Goal: Browse casually

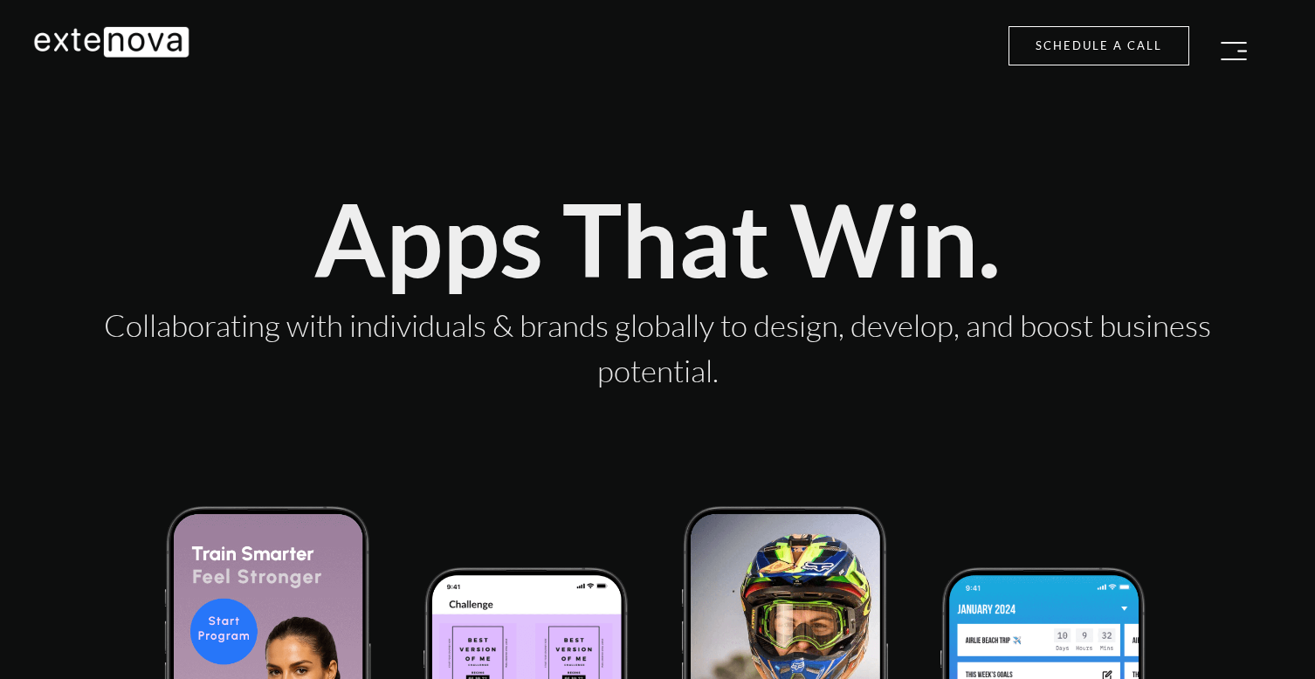
click at [747, 267] on div "Apps That Win." at bounding box center [657, 238] width 1197 height 111
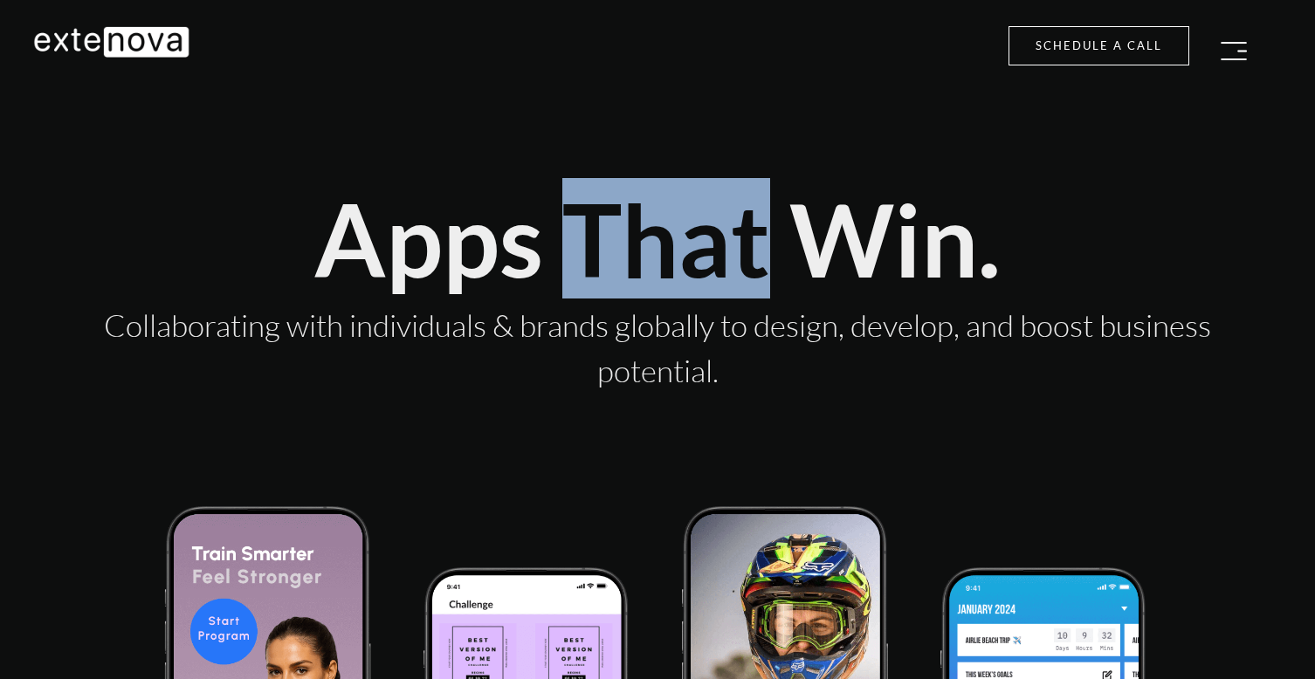
click at [747, 267] on div "Apps That Win." at bounding box center [657, 238] width 1197 height 111
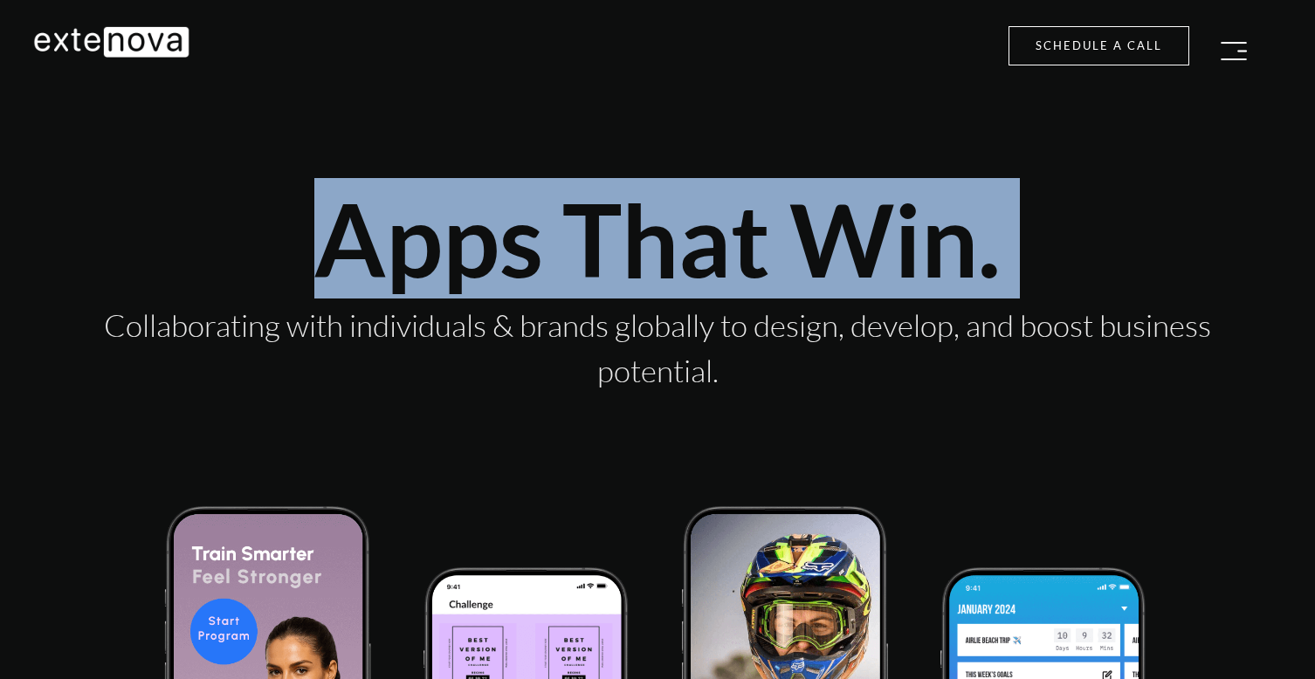
click at [747, 267] on div "Apps That Win." at bounding box center [657, 238] width 1197 height 111
click at [402, 212] on div "Apps That Win." at bounding box center [657, 238] width 1197 height 111
drag, startPoint x: 402, startPoint y: 212, endPoint x: 856, endPoint y: 205, distance: 454.9
click at [856, 205] on div "Apps That Win." at bounding box center [657, 238] width 1197 height 111
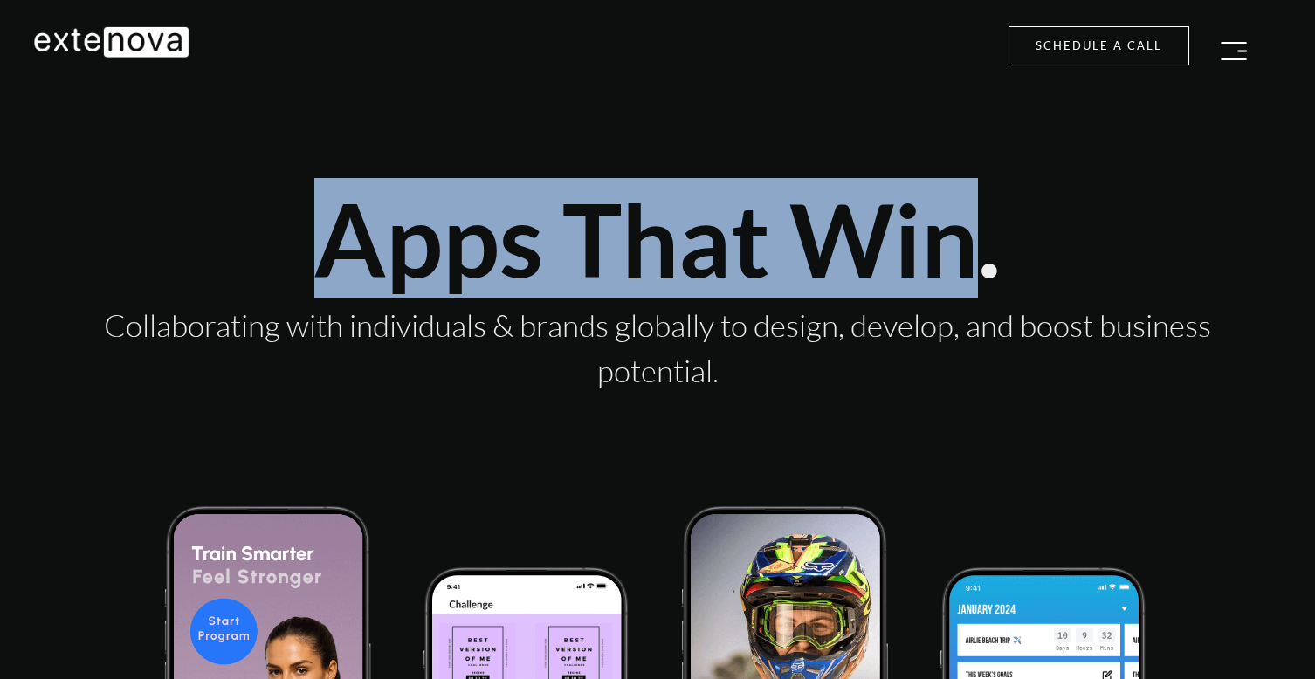
click at [560, 245] on div "Apps That Win." at bounding box center [657, 238] width 1197 height 111
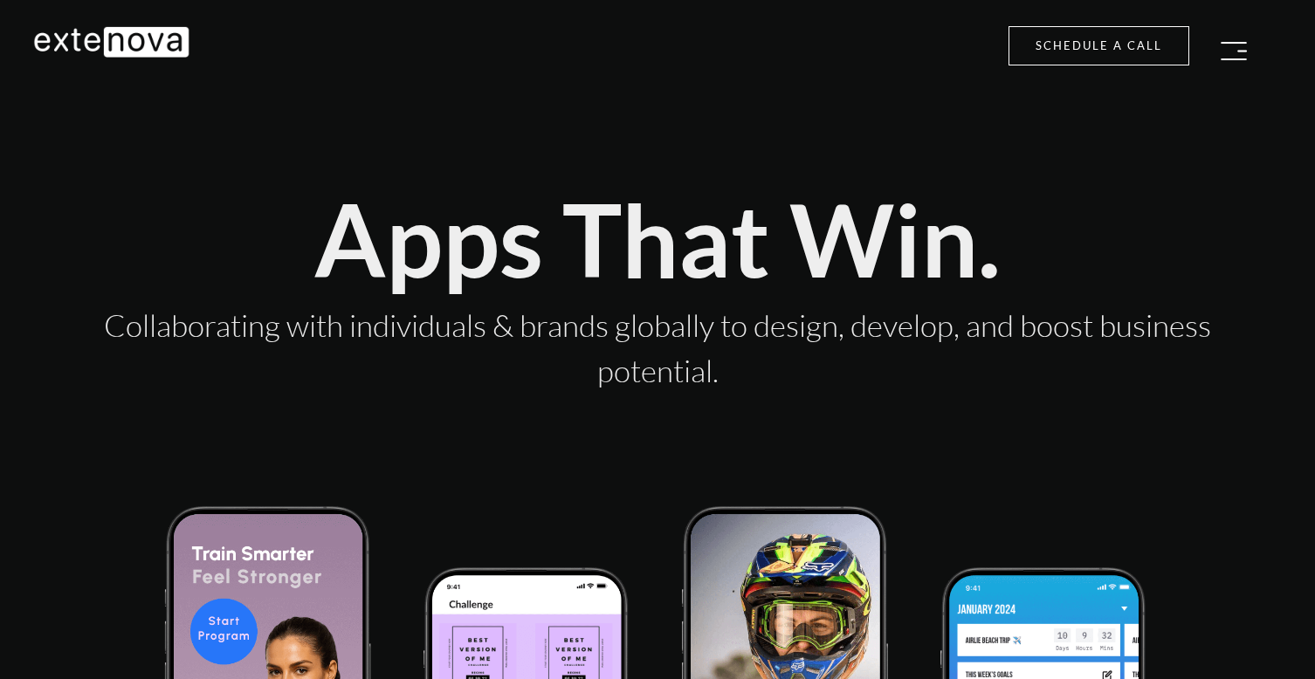
click at [295, 258] on div "Apps That Win." at bounding box center [657, 238] width 1197 height 111
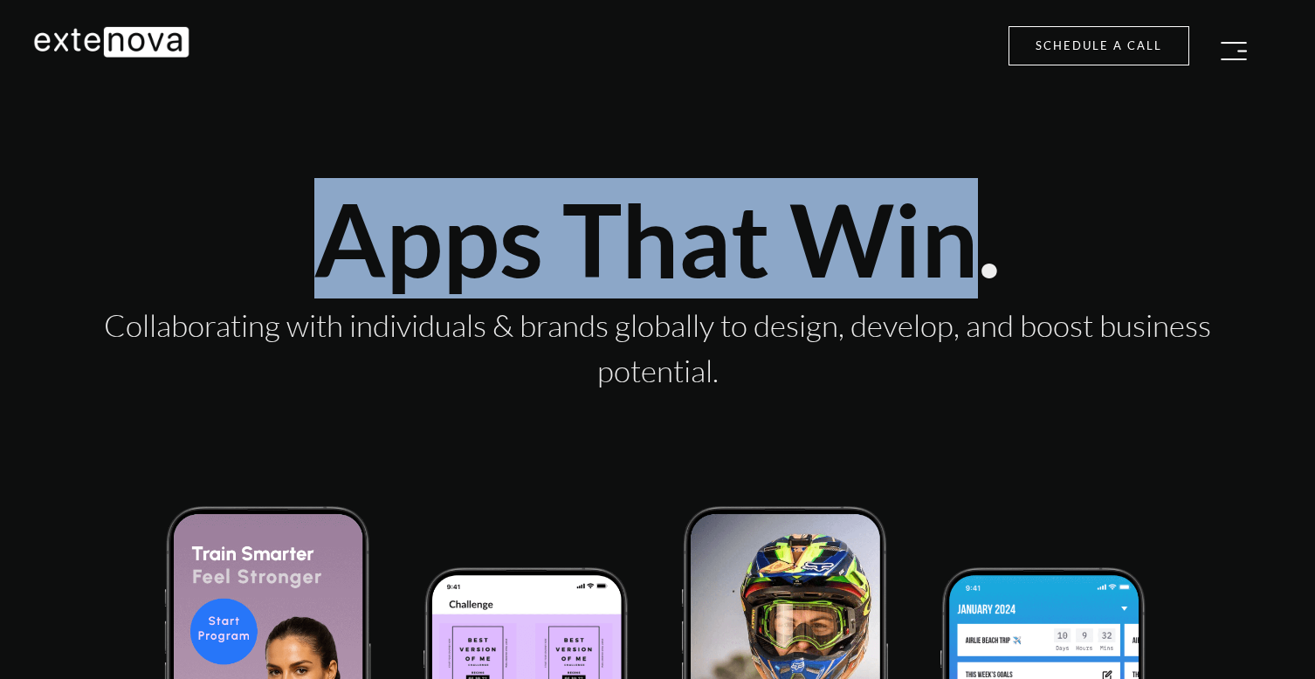
drag, startPoint x: 295, startPoint y: 258, endPoint x: 945, endPoint y: 258, distance: 650.4
click at [945, 258] on div "Apps That Win." at bounding box center [657, 238] width 1197 height 111
copy div "Apps That Win"
click at [516, 183] on div "Apps That Win." at bounding box center [657, 238] width 1197 height 111
